Goal: Task Accomplishment & Management: Manage account settings

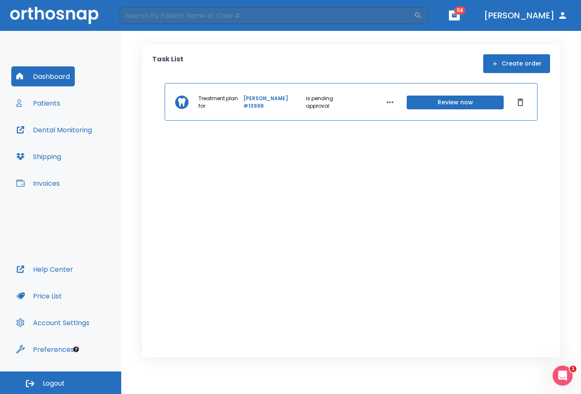
click at [56, 102] on button "Patients" at bounding box center [38, 103] width 54 height 20
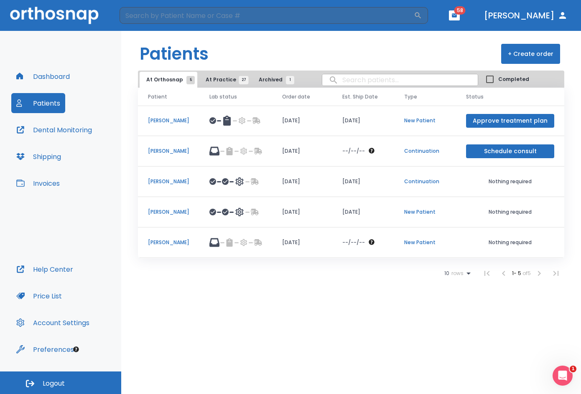
click at [173, 152] on p "[PERSON_NAME]" at bounding box center [168, 151] width 41 height 8
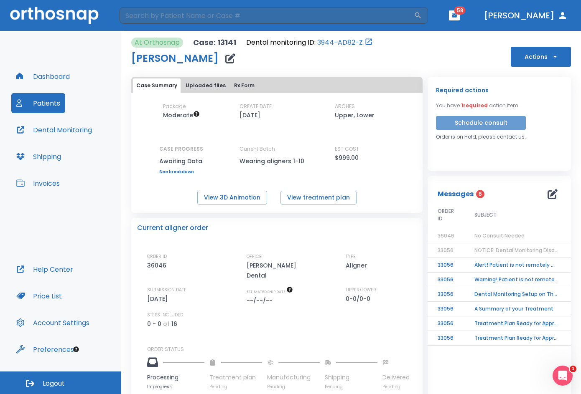
click at [490, 124] on button "Schedule consult" at bounding box center [481, 123] width 90 height 14
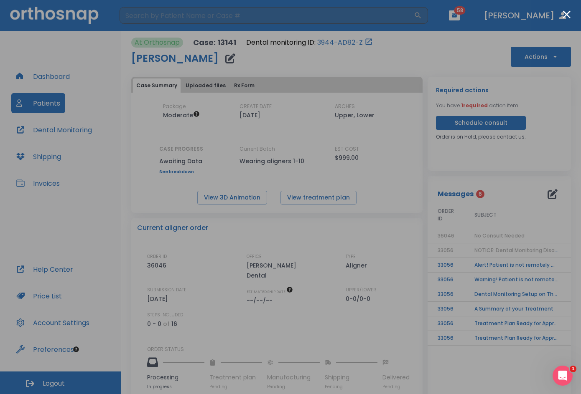
click at [413, 49] on div at bounding box center [290, 197] width 581 height 394
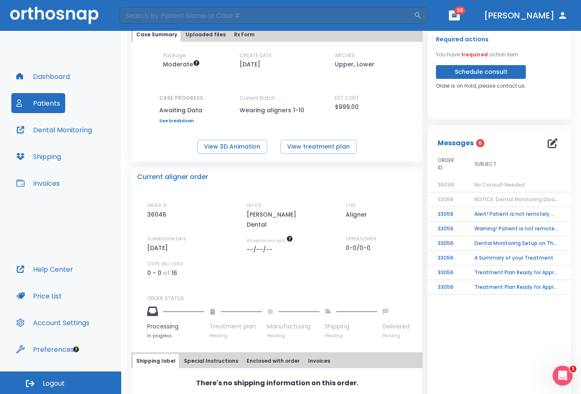
scroll to position [49, 0]
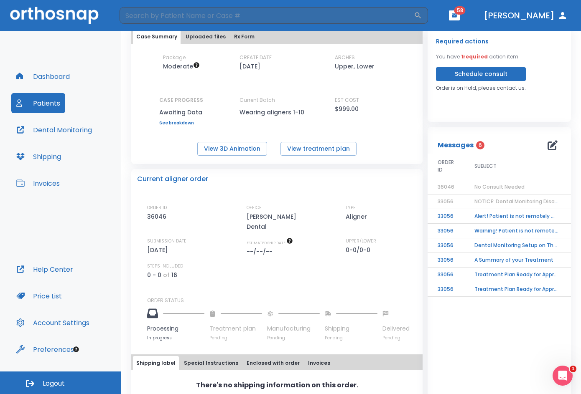
click at [484, 216] on td "Alert! Patient is not remotely monitored" at bounding box center [516, 216] width 104 height 15
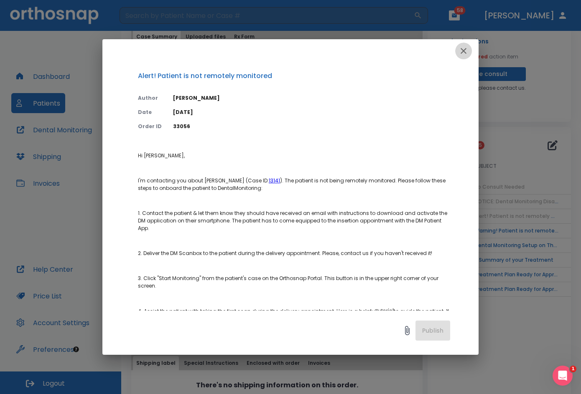
click at [465, 50] on icon "button" at bounding box center [463, 51] width 6 height 6
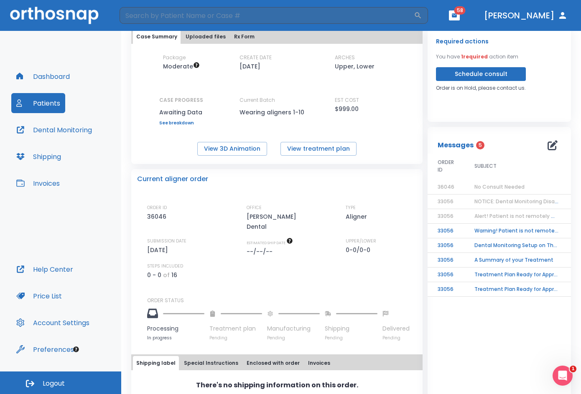
click at [483, 188] on span "No Consult Needed" at bounding box center [499, 186] width 50 height 7
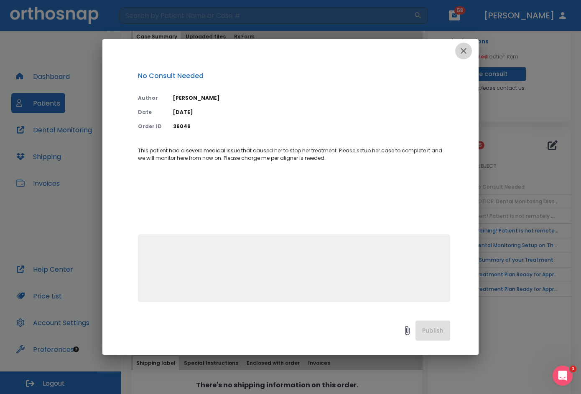
click at [464, 51] on icon "button" at bounding box center [463, 51] width 6 height 6
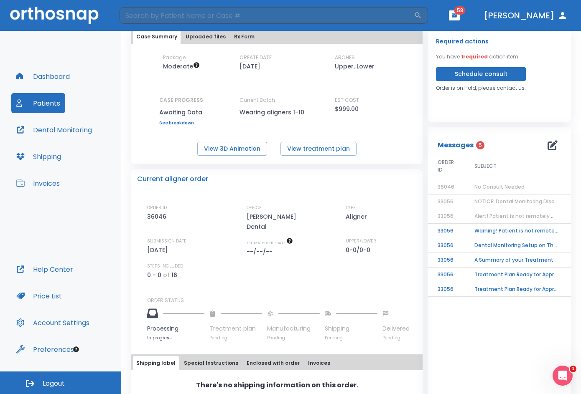
click at [499, 200] on span "NOTICE: Dental Monitoring Disabled for [PERSON_NAME]" at bounding box center [545, 201] width 142 height 7
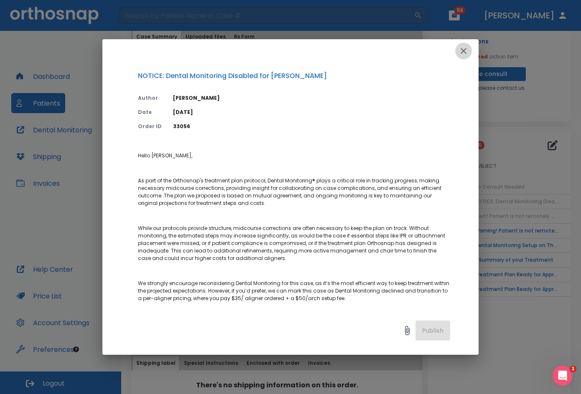
click at [460, 50] on icon "button" at bounding box center [463, 51] width 10 height 10
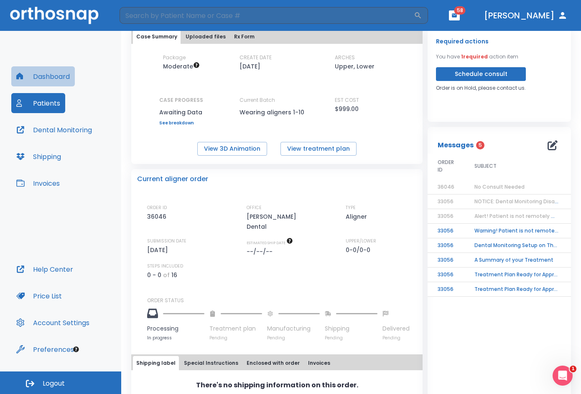
click at [63, 79] on button "Dashboard" at bounding box center [43, 76] width 64 height 20
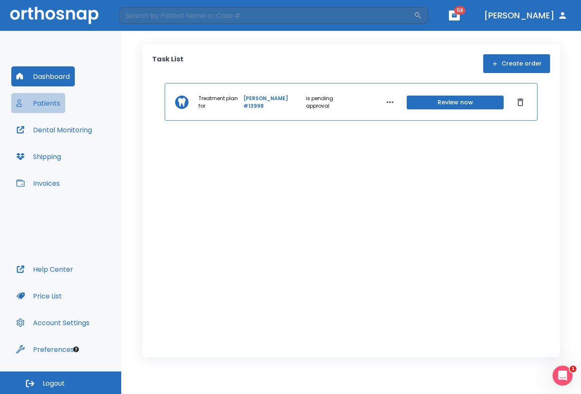
click at [48, 101] on button "Patients" at bounding box center [38, 103] width 54 height 20
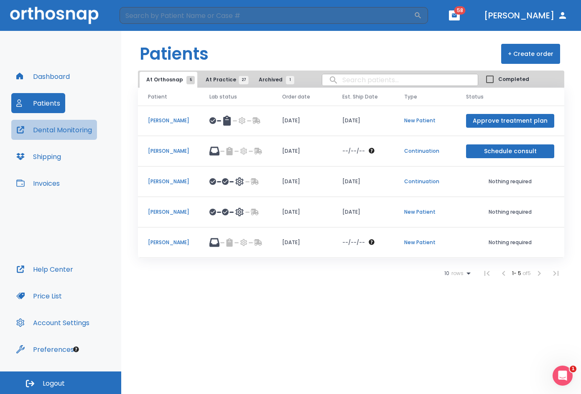
click at [84, 127] on button "Dental Monitoring" at bounding box center [54, 130] width 86 height 20
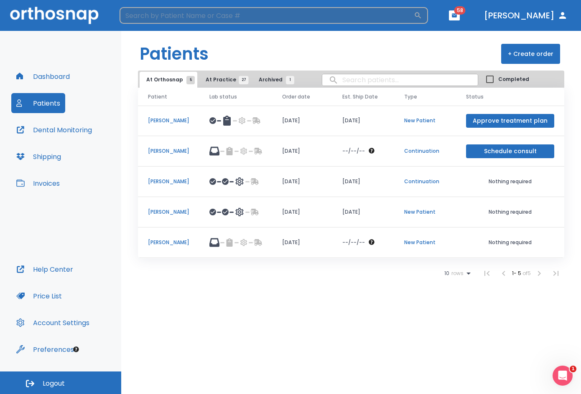
click at [381, 17] on input "search" at bounding box center [266, 15] width 294 height 17
type input "[PERSON_NAME]"
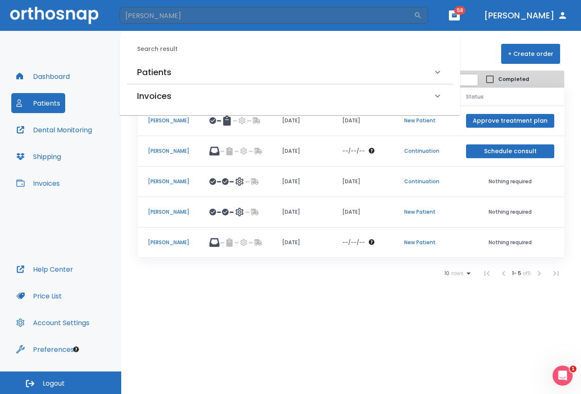
click at [172, 76] on div "Patients" at bounding box center [284, 72] width 295 height 13
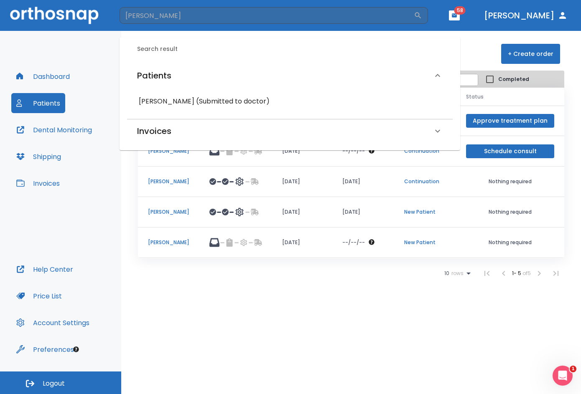
click at [163, 106] on h6 "[PERSON_NAME] (Submitted to doctor)" at bounding box center [290, 102] width 302 height 12
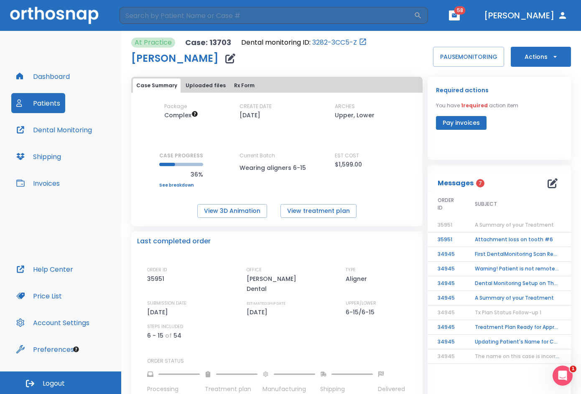
click at [496, 224] on span "A Summary of your Treatment" at bounding box center [514, 224] width 79 height 7
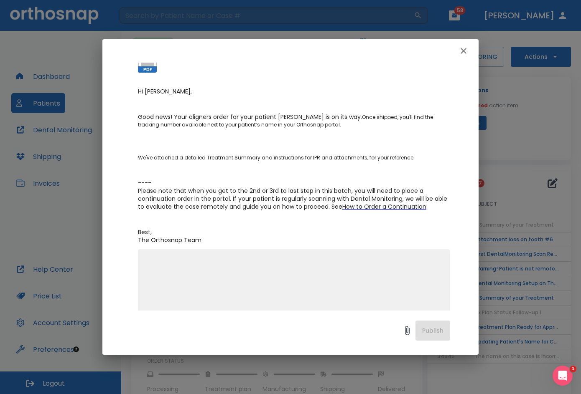
scroll to position [98, 0]
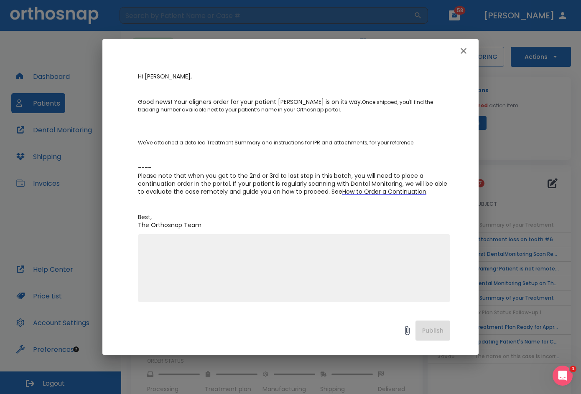
click at [386, 192] on span "How to Order a Continuation" at bounding box center [384, 192] width 84 height 8
click at [467, 51] on icon "button" at bounding box center [463, 51] width 10 height 10
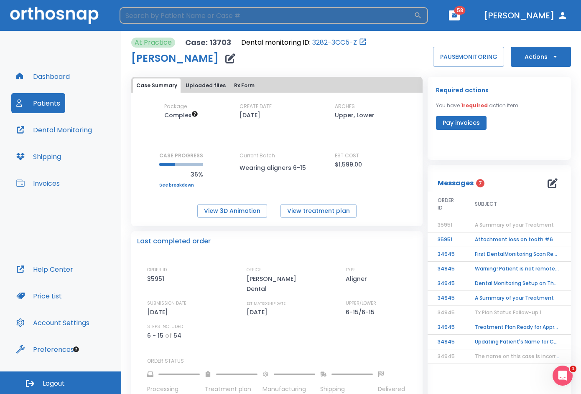
click at [399, 17] on input "search" at bounding box center [266, 15] width 294 height 17
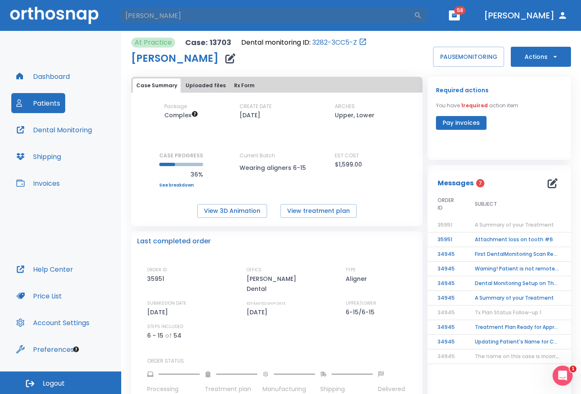
type input "[PERSON_NAME]"
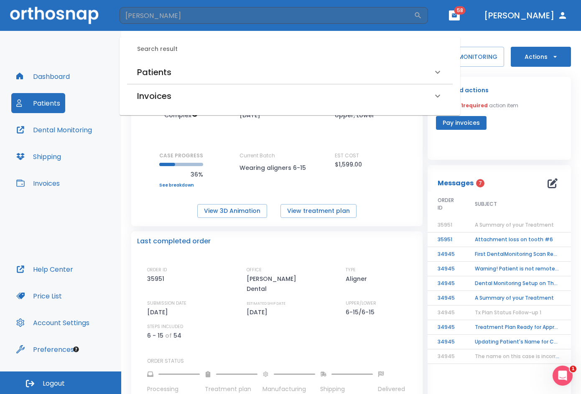
click at [159, 76] on h6 "Patients" at bounding box center [154, 72] width 34 height 13
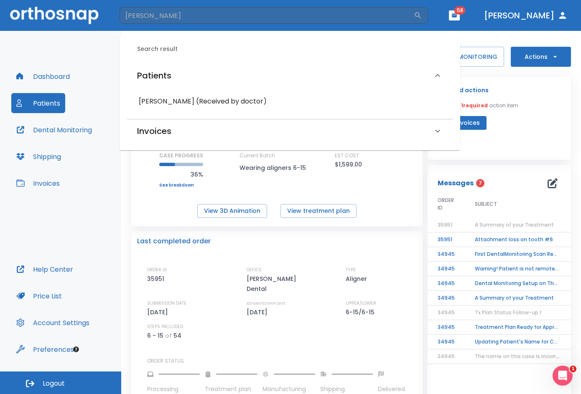
click at [166, 107] on h6 "[PERSON_NAME] (Received by doctor)" at bounding box center [290, 102] width 302 height 12
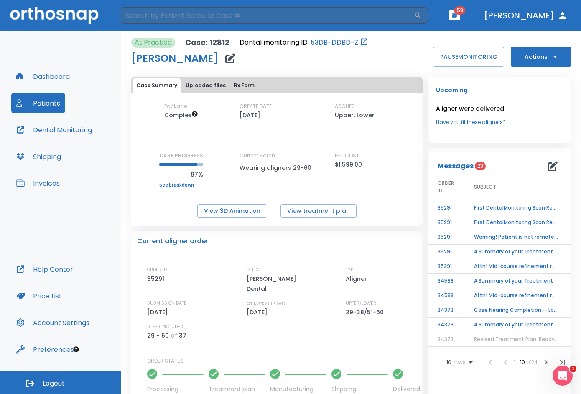
click at [492, 203] on td "First DentalMonitoring Scan Review!" at bounding box center [516, 208] width 104 height 15
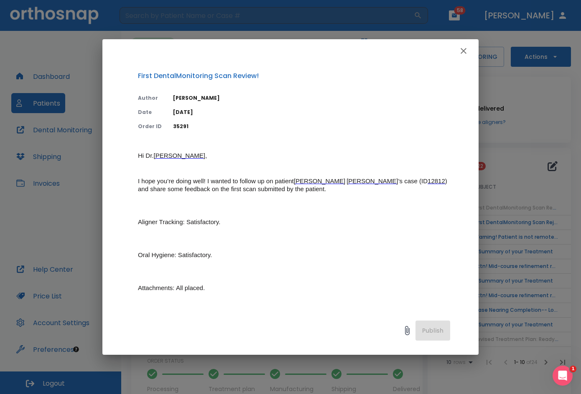
click at [465, 54] on icon "button" at bounding box center [463, 51] width 10 height 10
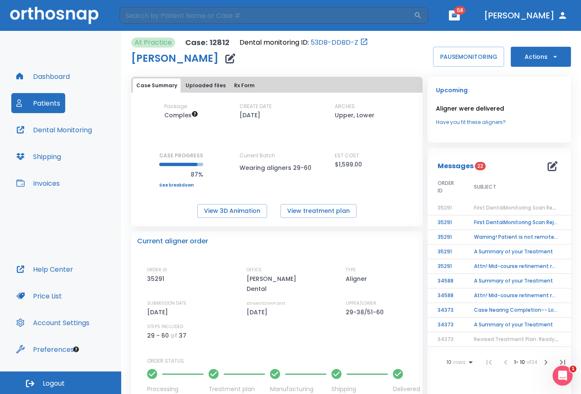
click at [536, 61] on button "Actions" at bounding box center [541, 57] width 60 height 20
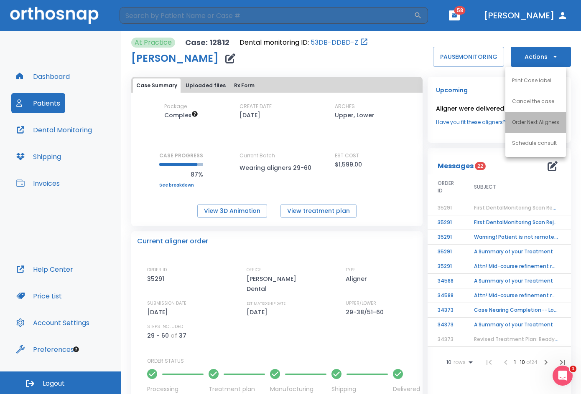
click at [533, 130] on li "Order Next Aligners" at bounding box center [535, 122] width 61 height 21
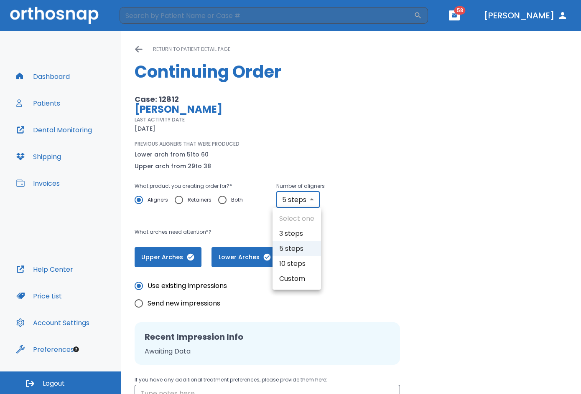
click at [312, 200] on body "​ 58 [PERSON_NAME] Dashboard Patients Dental Monitoring Shipping Invoices Help …" at bounding box center [290, 197] width 581 height 394
click at [298, 261] on li "10 steps" at bounding box center [296, 264] width 48 height 15
type input "10"
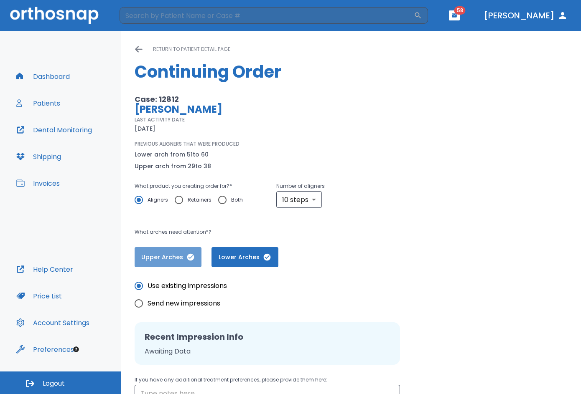
click at [185, 263] on button "Upper Arches" at bounding box center [168, 257] width 67 height 20
click at [190, 262] on button "Upper Arches" at bounding box center [169, 257] width 68 height 20
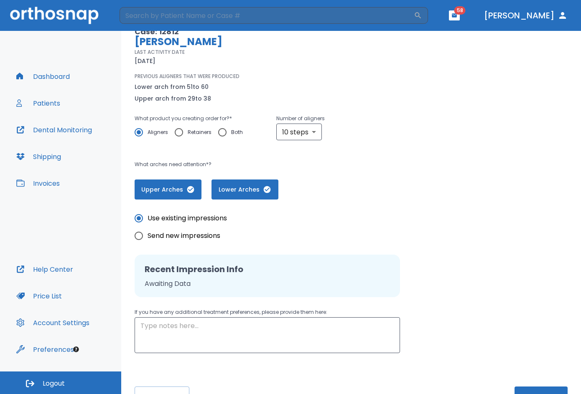
scroll to position [94, 0]
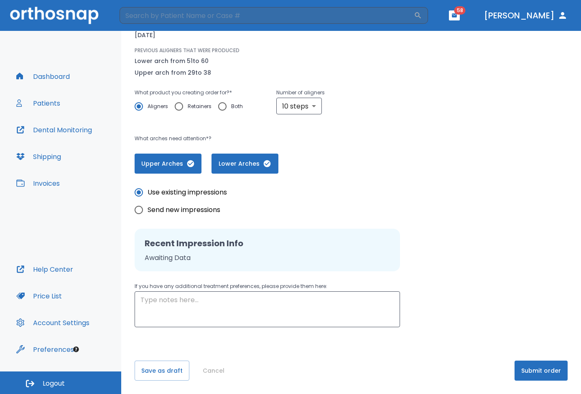
click at [526, 377] on button "Submit order" at bounding box center [540, 371] width 53 height 20
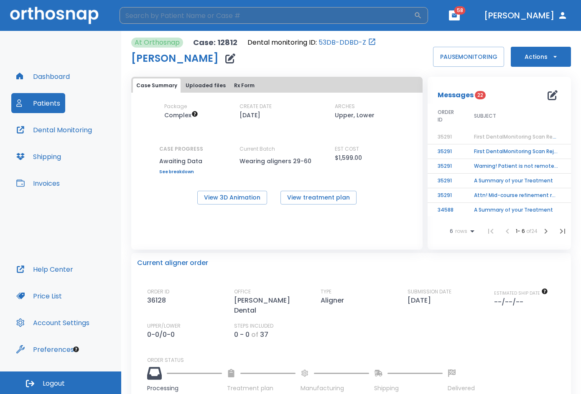
click at [268, 13] on input "search" at bounding box center [266, 15] width 294 height 17
type input "[PERSON_NAME]"
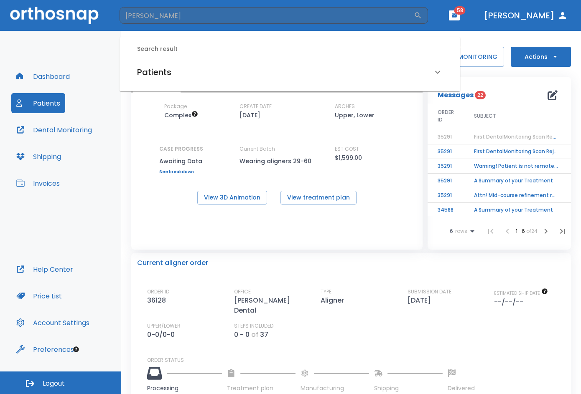
click at [154, 79] on h6 "Patients" at bounding box center [154, 72] width 34 height 13
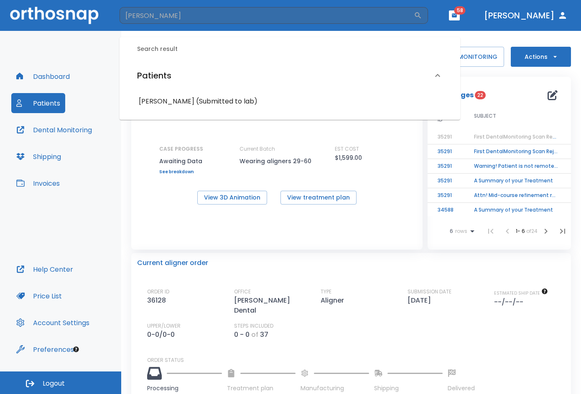
click at [161, 99] on h6 "[PERSON_NAME] (Submitted to lab)" at bounding box center [290, 102] width 302 height 12
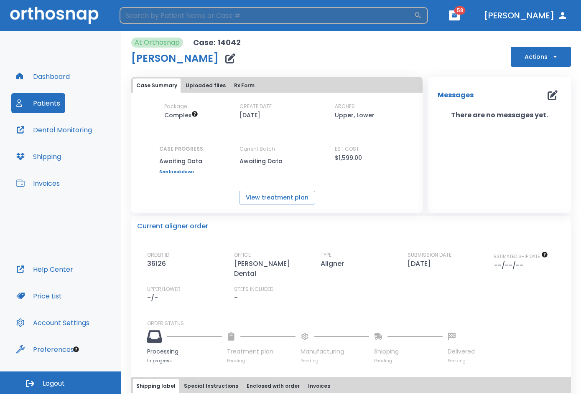
click at [224, 15] on input "search" at bounding box center [266, 15] width 294 height 17
type input "[PERSON_NAME]"
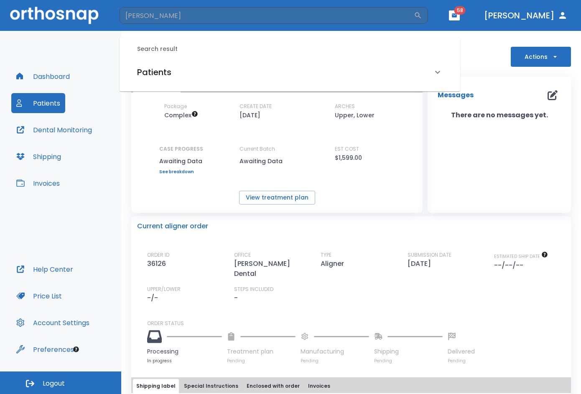
click at [144, 71] on h6 "Patients" at bounding box center [154, 72] width 34 height 13
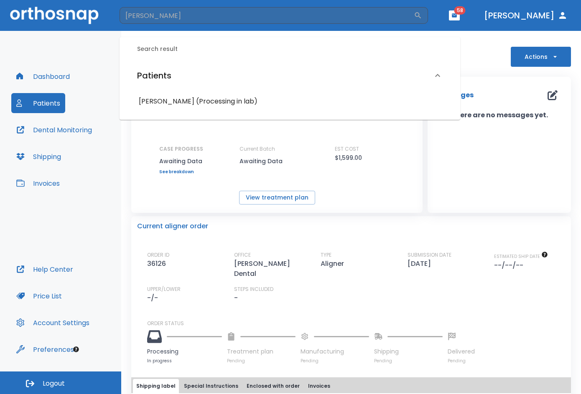
click at [152, 102] on h6 "[PERSON_NAME] (Processing in lab)" at bounding box center [290, 102] width 302 height 12
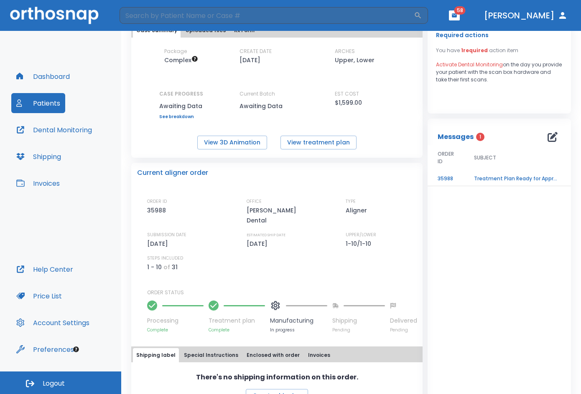
scroll to position [68, 0]
